Goal: Check status: Check status

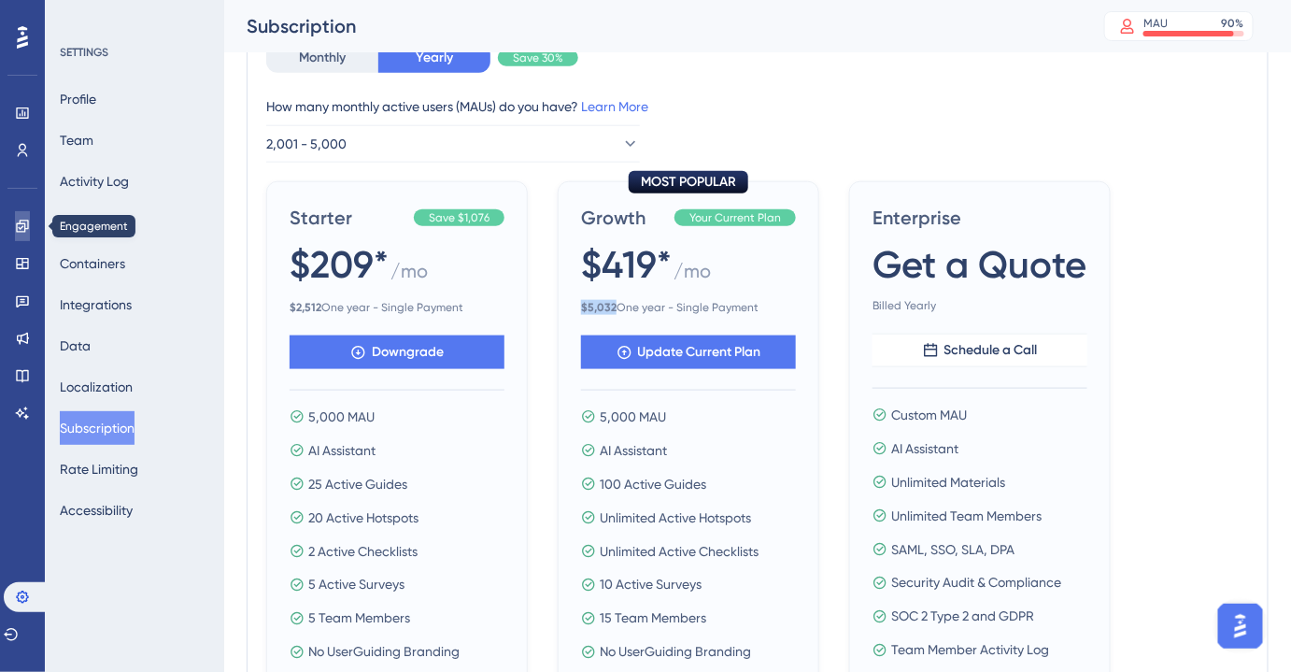
click at [24, 221] on icon at bounding box center [22, 226] width 15 height 15
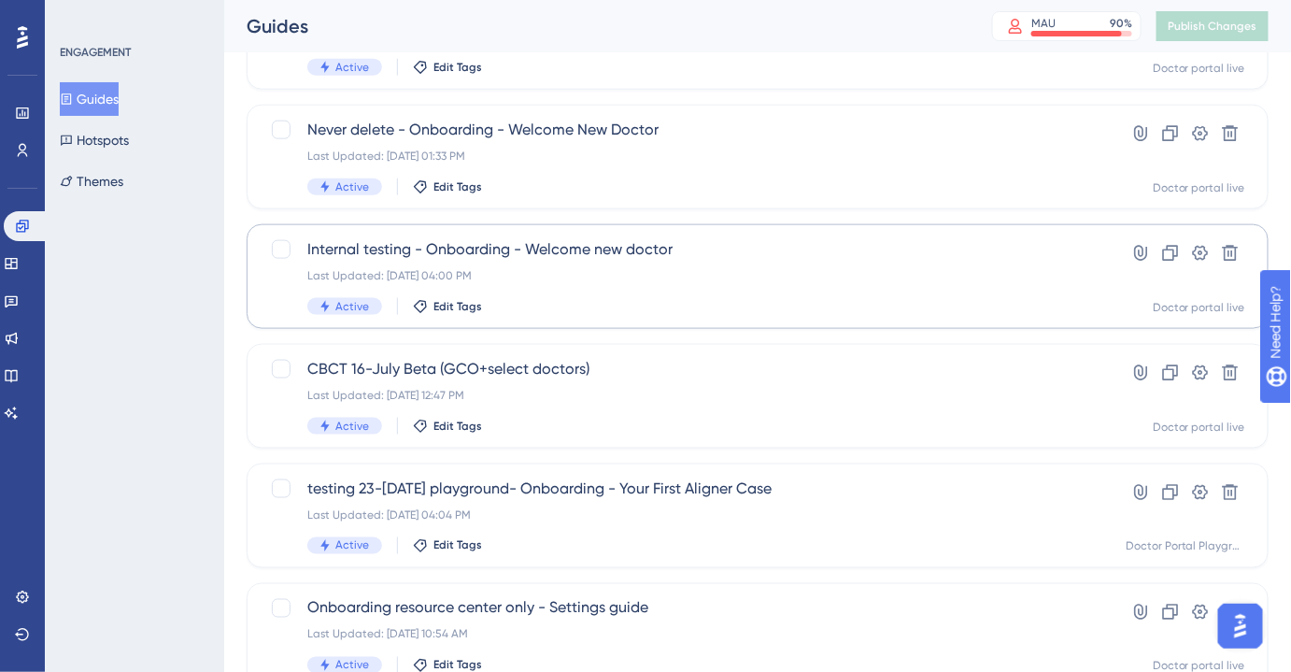
scroll to position [667, 0]
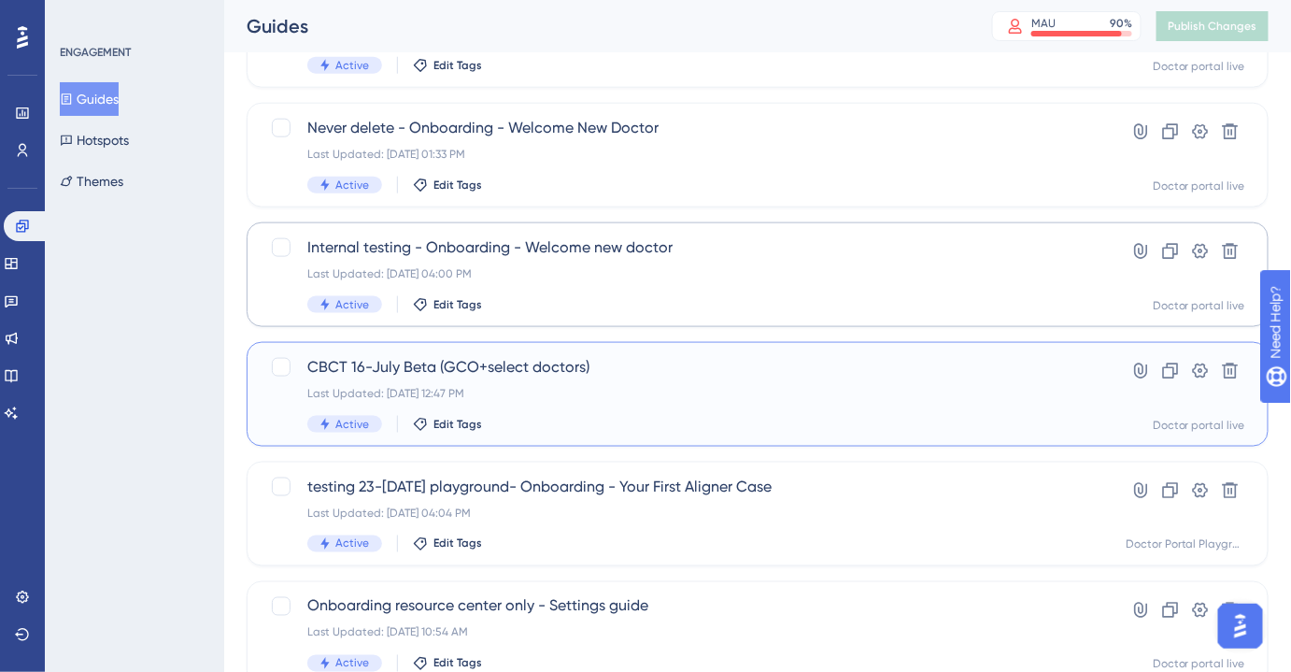
click at [520, 377] on div "CBCT 16-July Beta (GCO+select doctors) Last Updated: [DATE] 12:47 PM Active Edi…" at bounding box center [682, 394] width 751 height 77
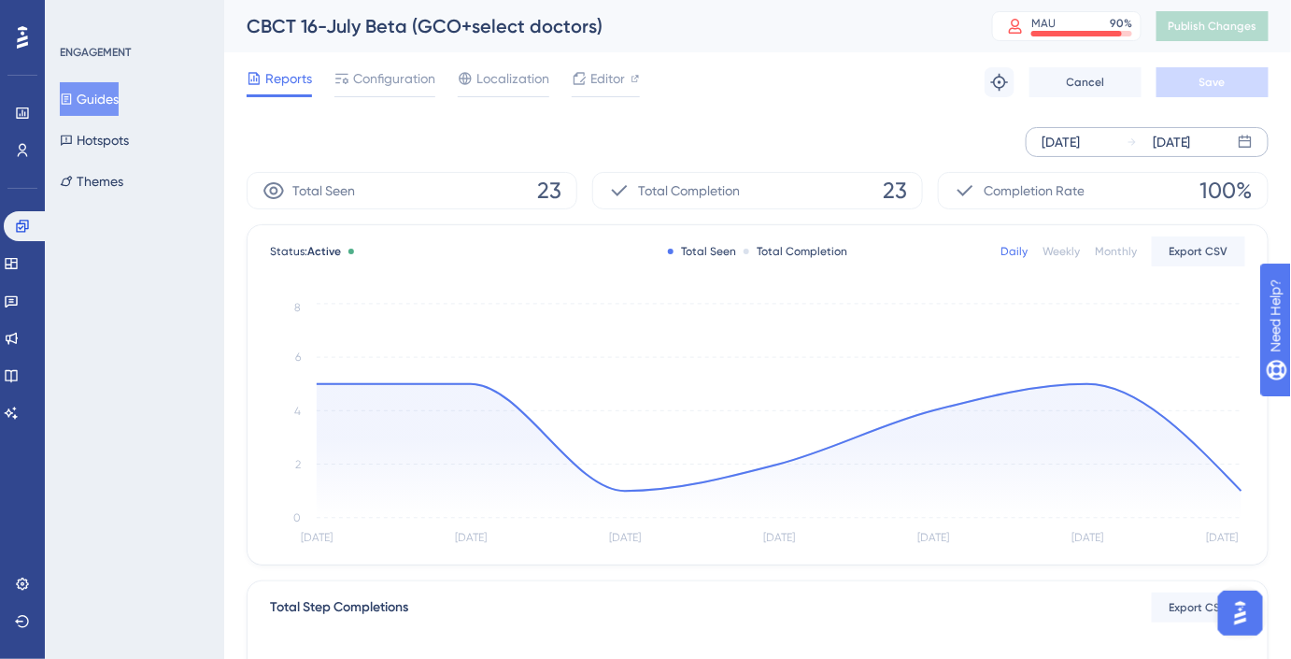
click at [1118, 141] on div "[DATE] [DATE]" at bounding box center [1147, 142] width 243 height 30
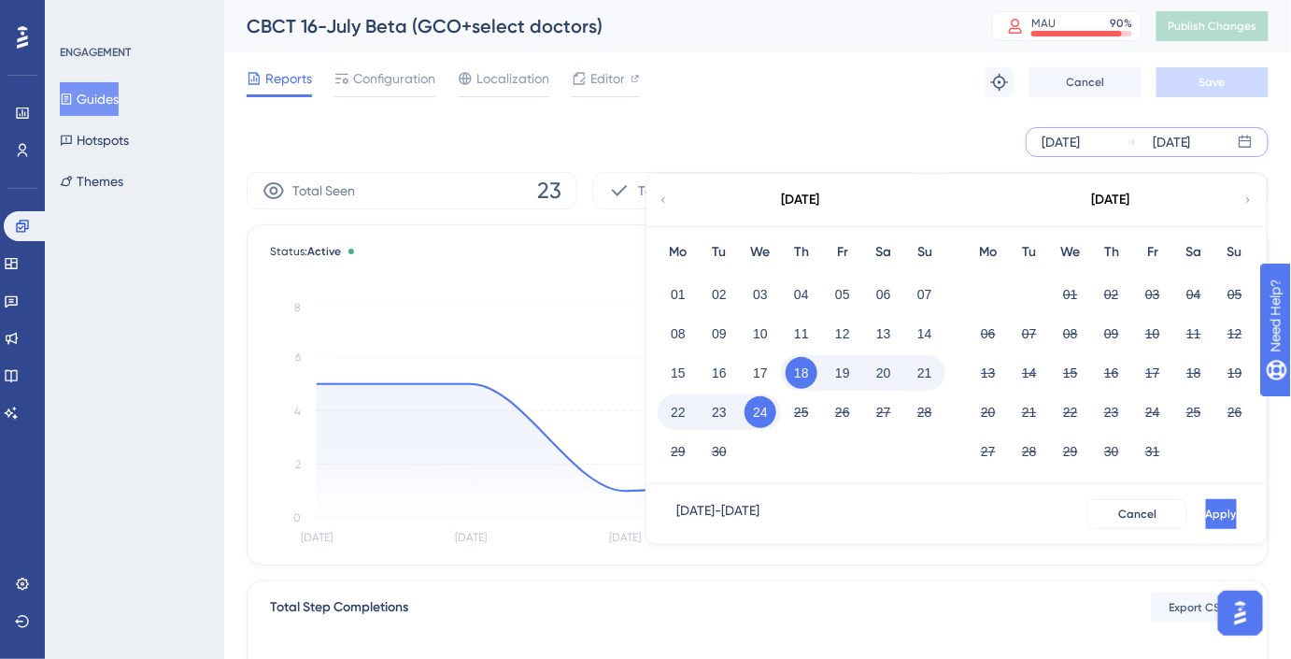
click at [666, 203] on icon at bounding box center [663, 200] width 11 height 17
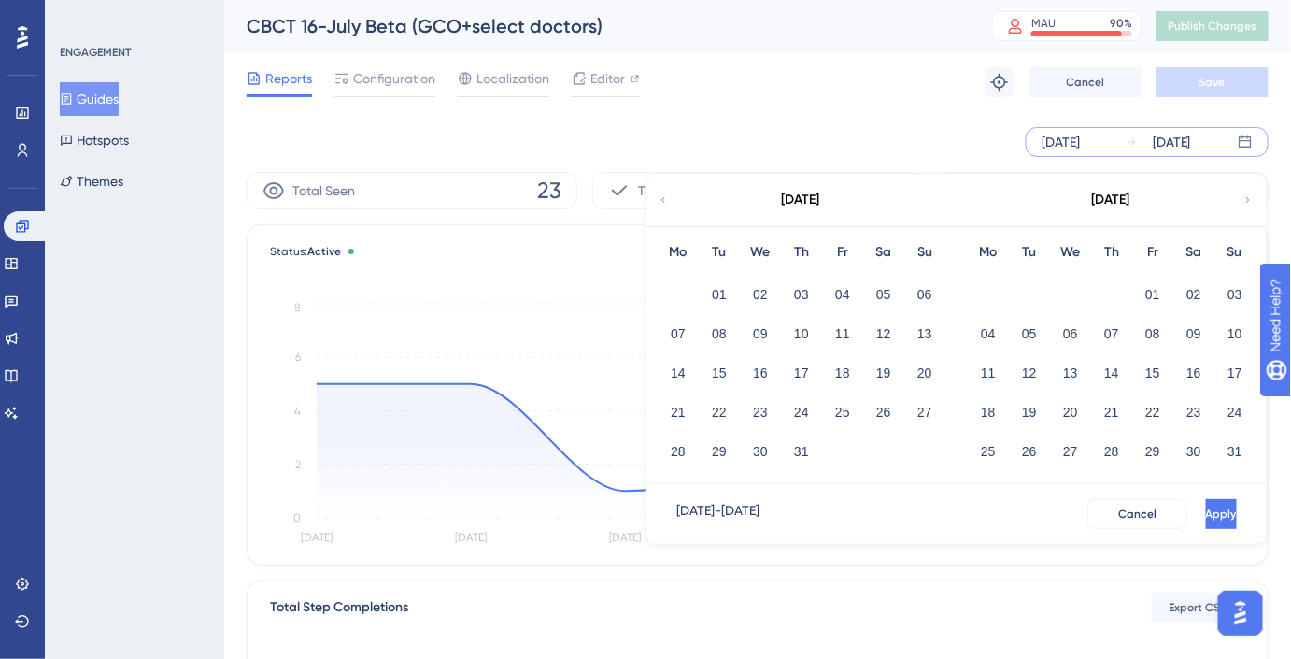
click at [667, 204] on icon at bounding box center [663, 200] width 11 height 17
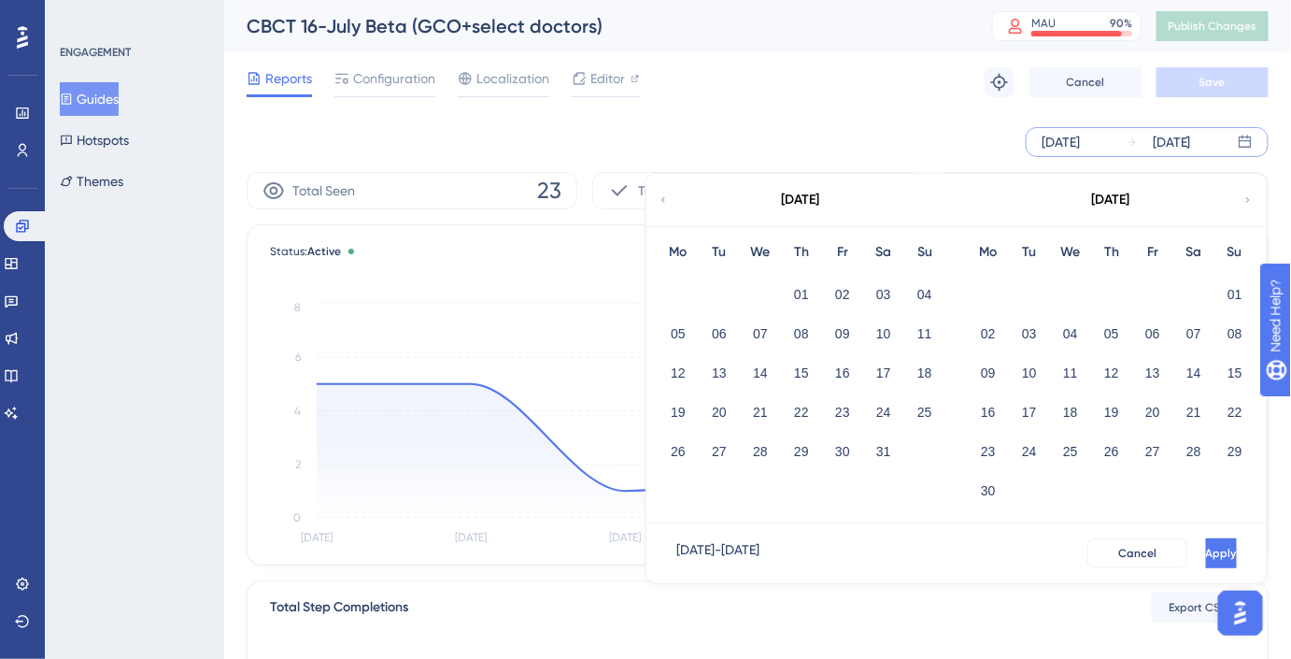
click at [795, 277] on div "01" at bounding box center [801, 294] width 41 height 35
click at [799, 285] on button "01" at bounding box center [802, 294] width 32 height 32
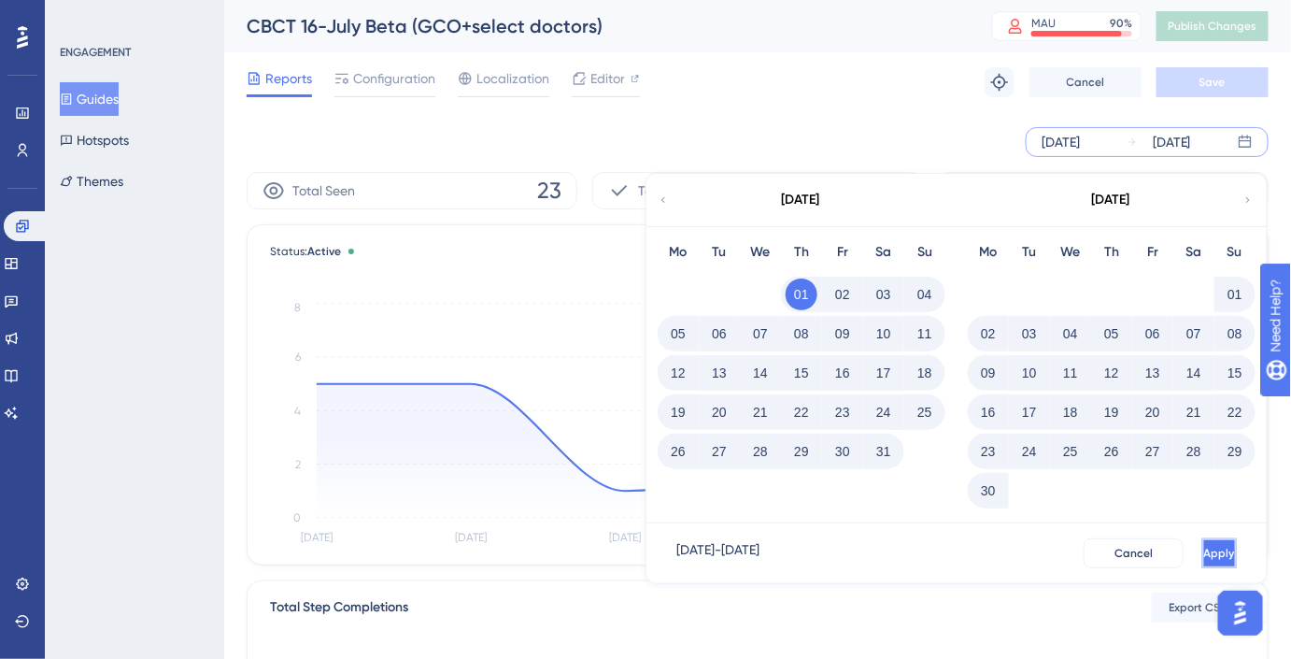
click at [1224, 554] on button "Apply" at bounding box center [1219, 553] width 35 height 30
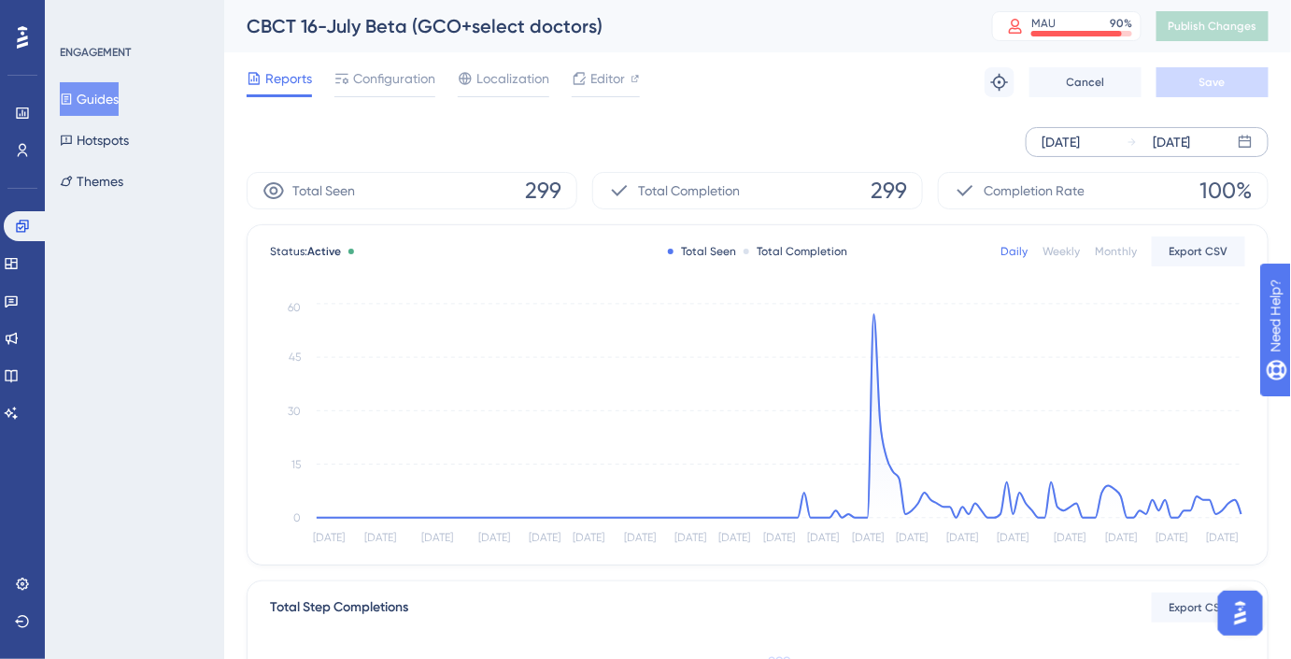
click at [707, 118] on div "[DATE] [DATE]" at bounding box center [758, 142] width 1022 height 60
click at [26, 209] on div "Engagement Widgets Feedback Product Updates Knowledge Base AI Assistant" at bounding box center [22, 296] width 37 height 263
click at [23, 220] on icon at bounding box center [22, 226] width 15 height 15
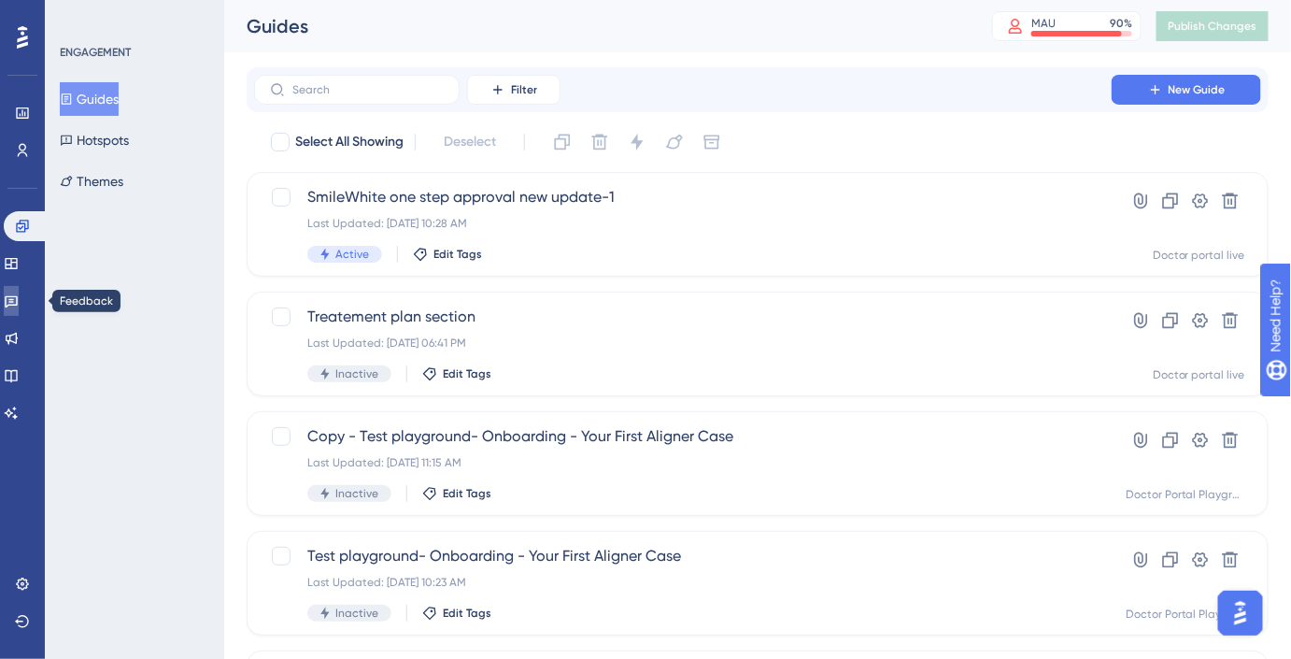
click at [13, 299] on link at bounding box center [11, 301] width 15 height 30
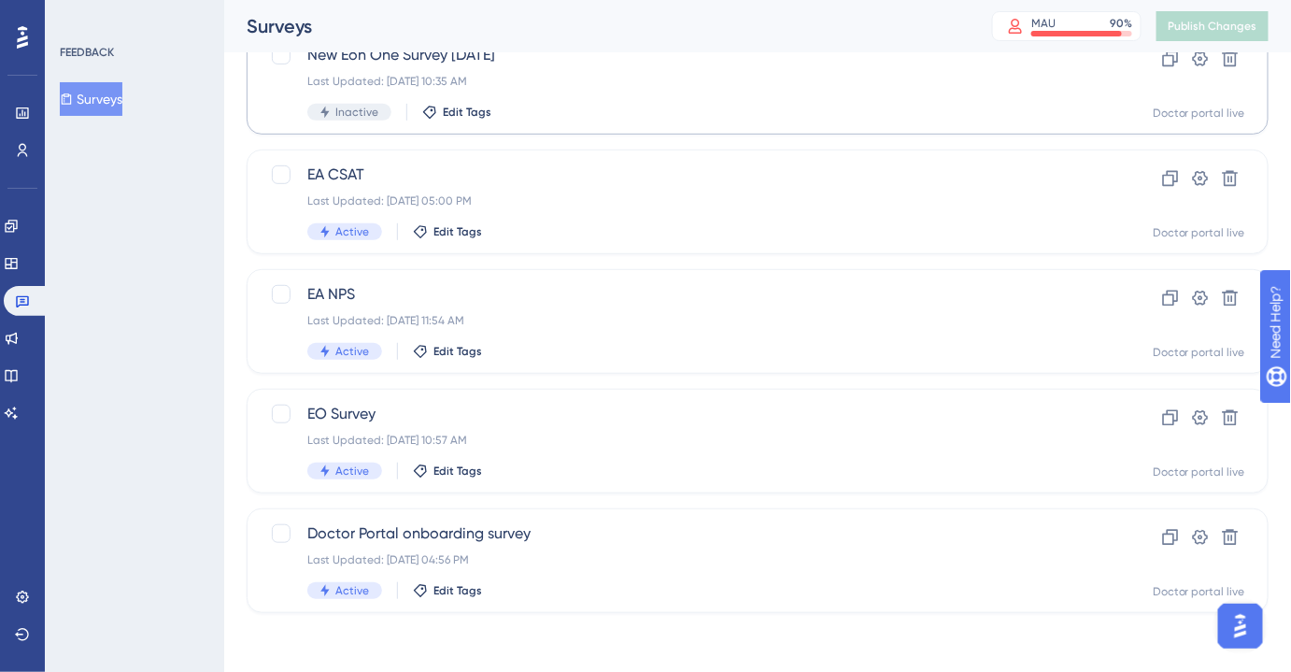
scroll to position [262, 0]
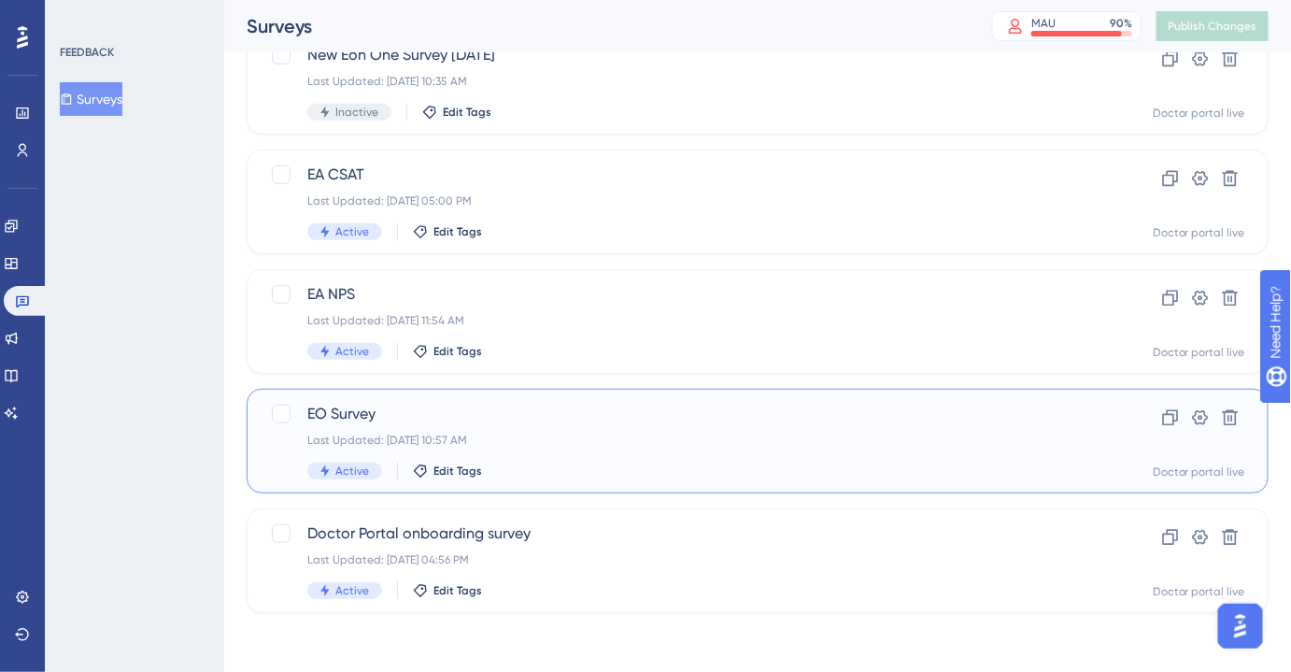
click at [405, 409] on span "EO Survey" at bounding box center [682, 414] width 751 height 22
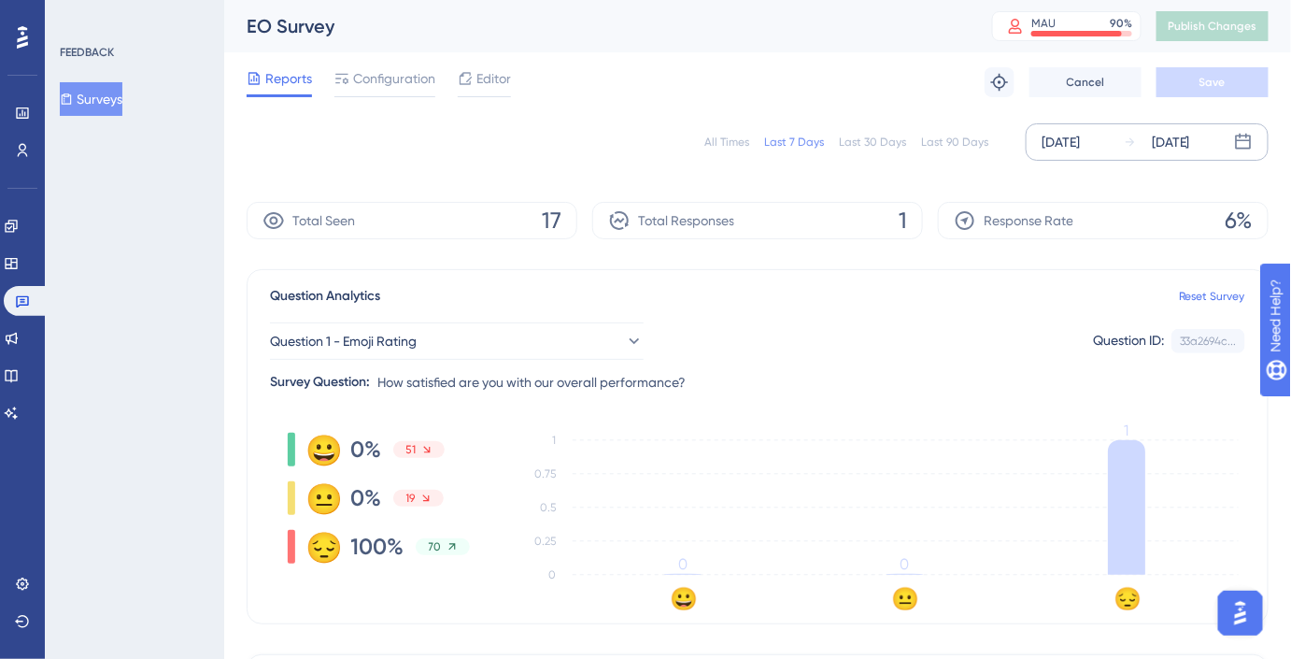
click at [1080, 144] on div "[DATE]" at bounding box center [1061, 142] width 38 height 22
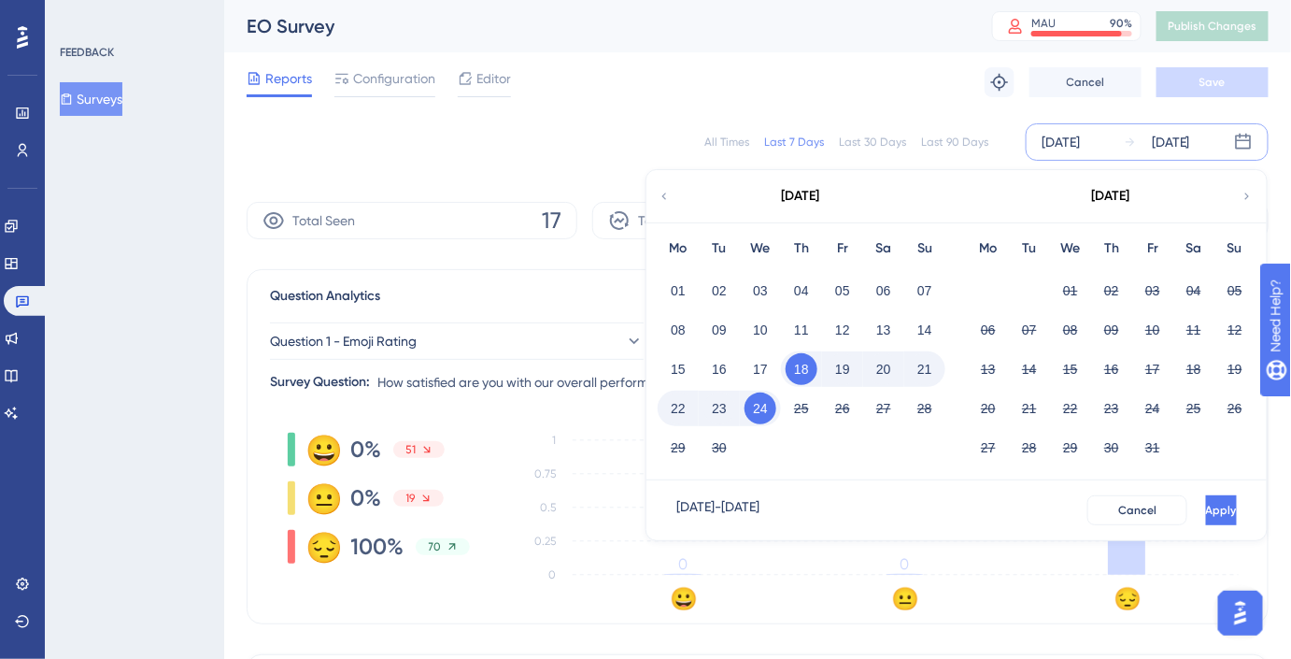
click at [672, 202] on div "[DATE]" at bounding box center [800, 196] width 308 height 52
click at [668, 198] on icon at bounding box center [664, 196] width 13 height 17
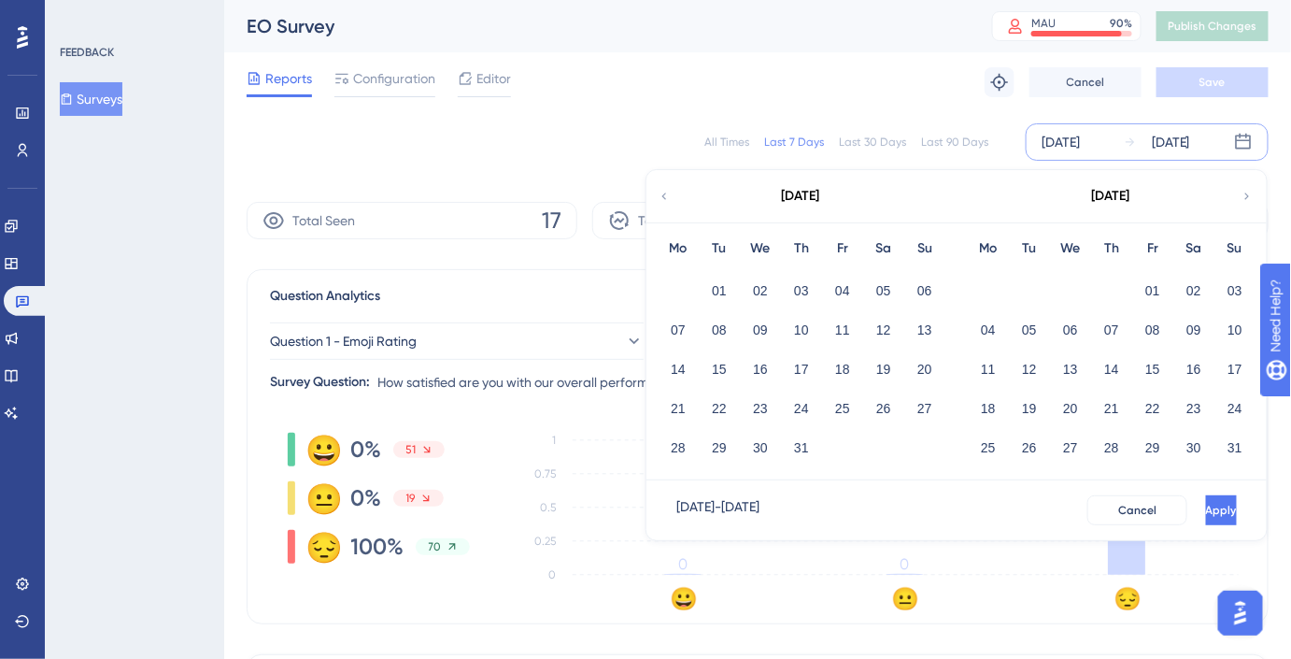
click at [665, 198] on icon at bounding box center [664, 196] width 13 height 17
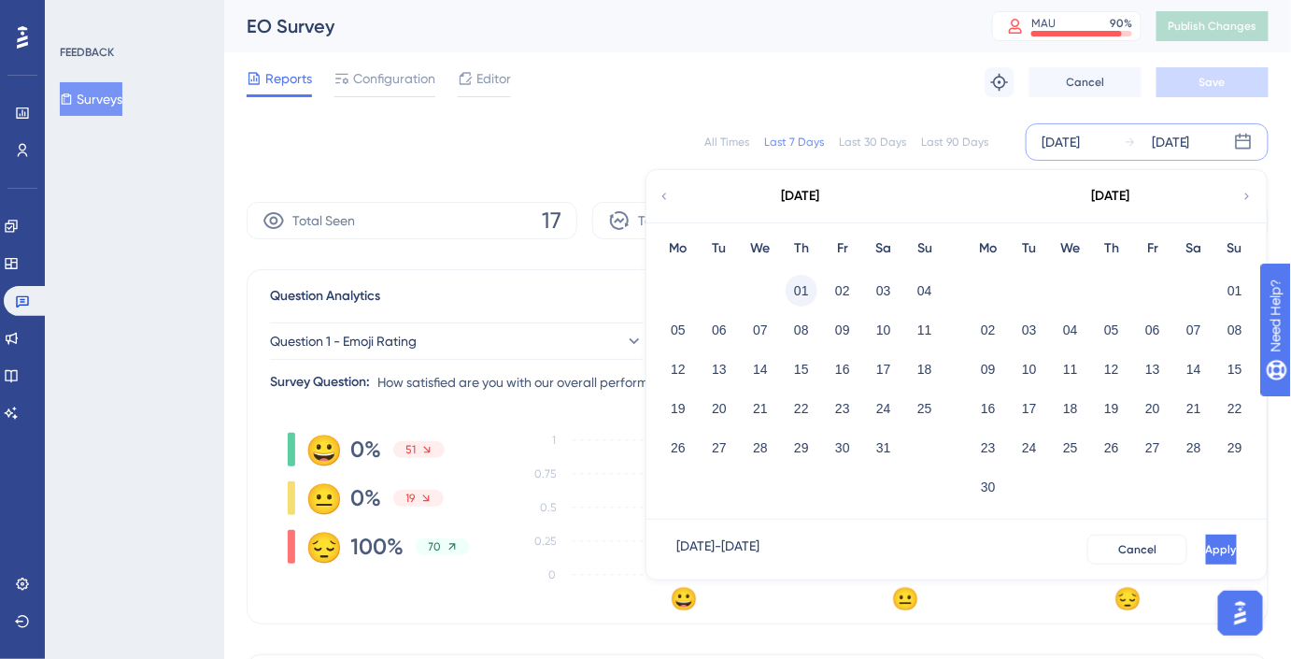
click at [812, 286] on button "01" at bounding box center [802, 291] width 32 height 32
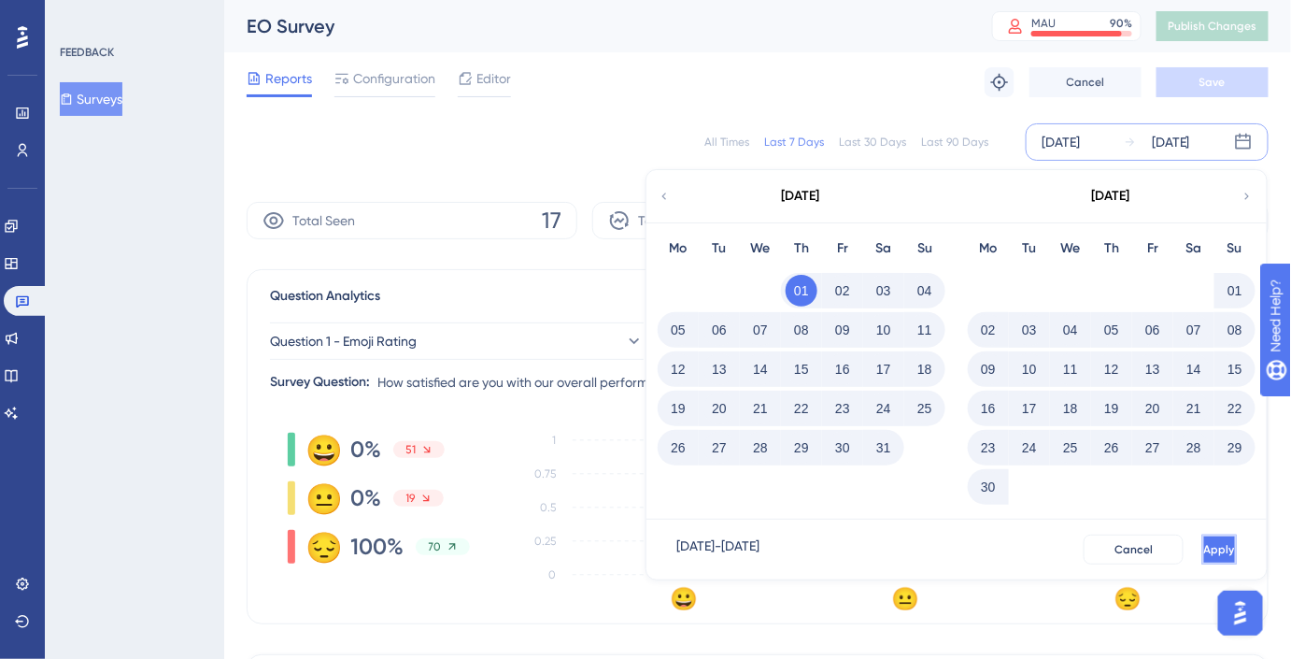
click at [1202, 540] on button "Apply" at bounding box center [1219, 549] width 35 height 30
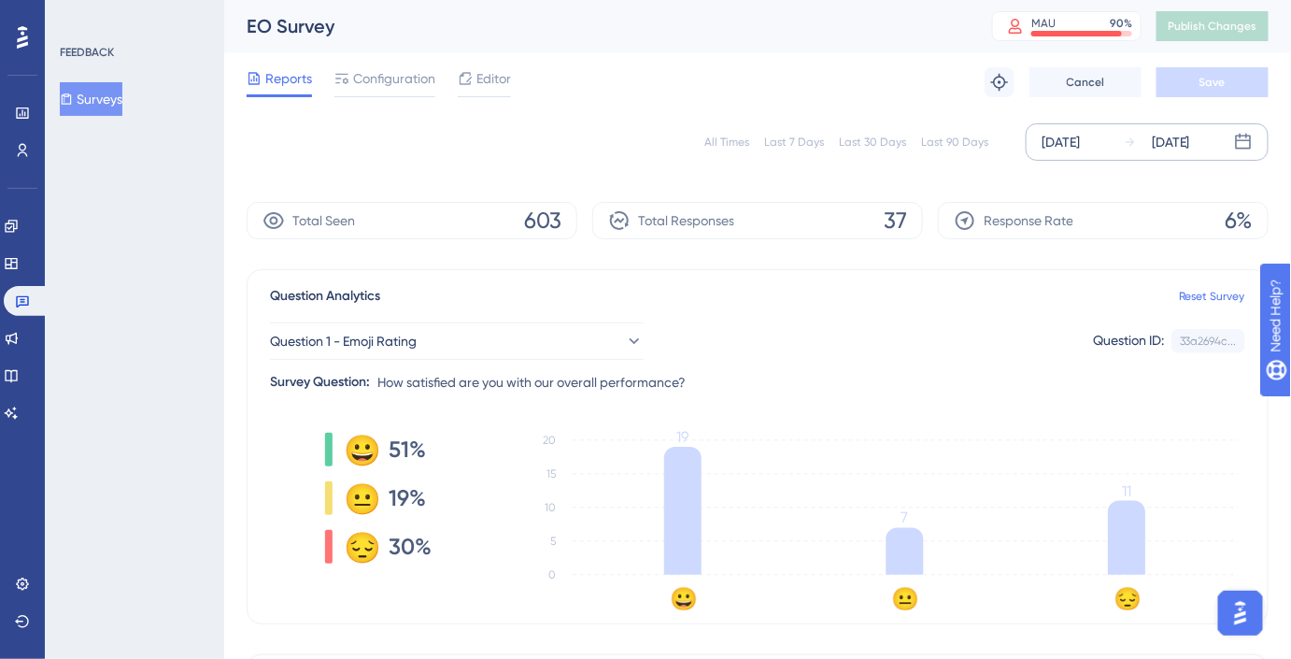
drag, startPoint x: 575, startPoint y: 150, endPoint x: 595, endPoint y: 158, distance: 21.0
